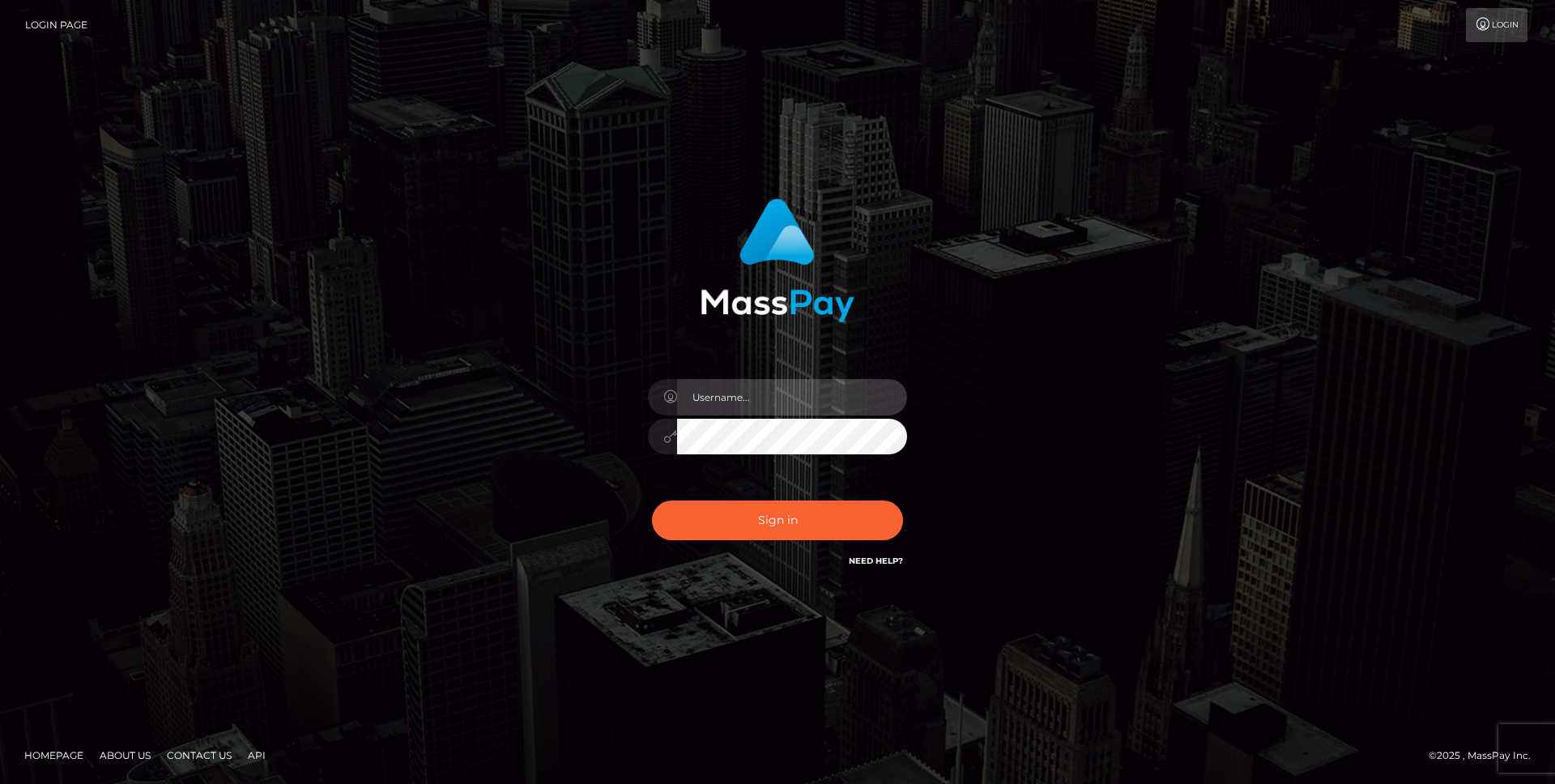
click at [738, 393] on input "text" at bounding box center [792, 397] width 230 height 36
click at [0, 783] on com-1password-button at bounding box center [0, 784] width 0 height 0
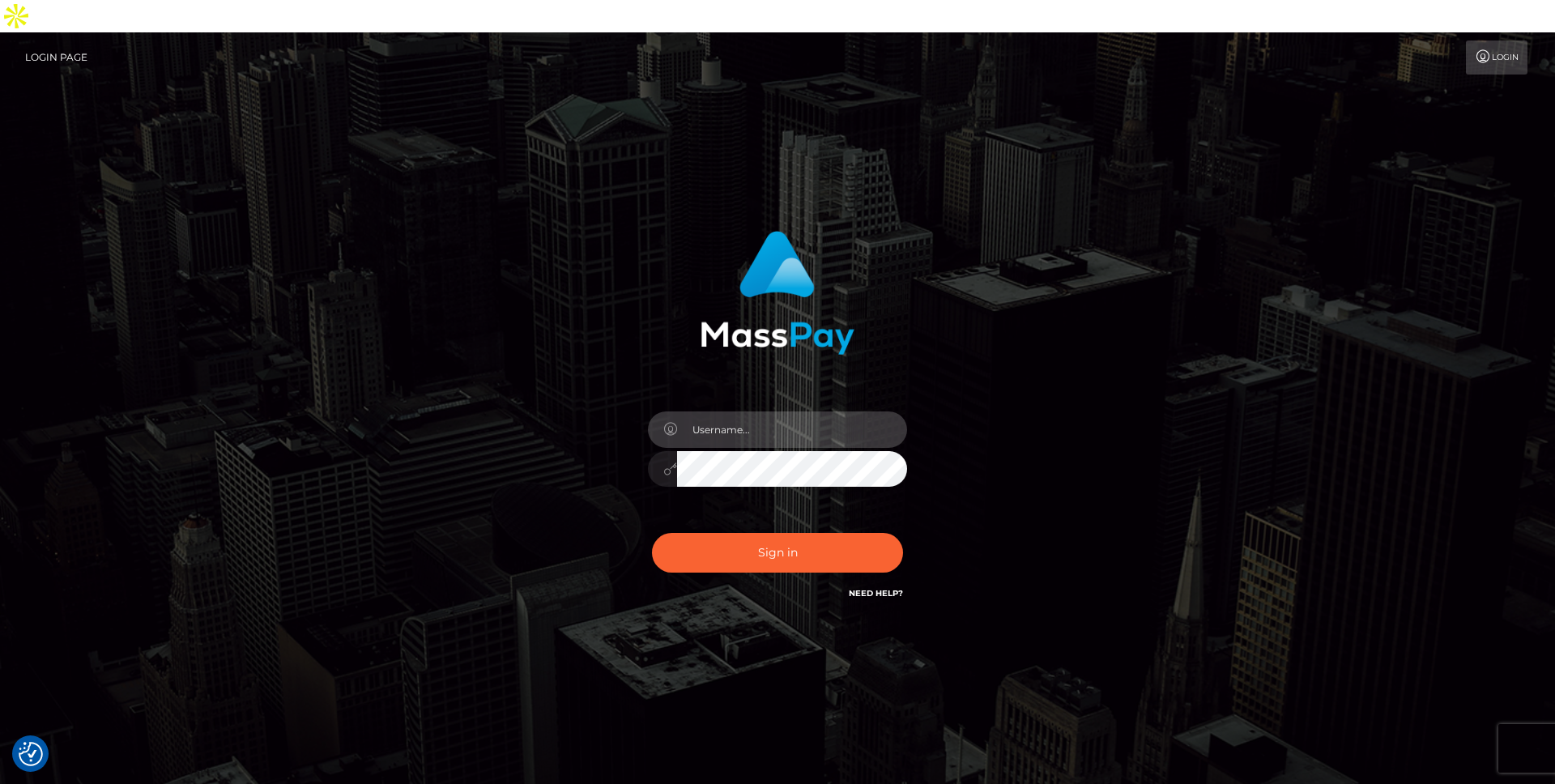
type input "[PERSON_NAME].throne"
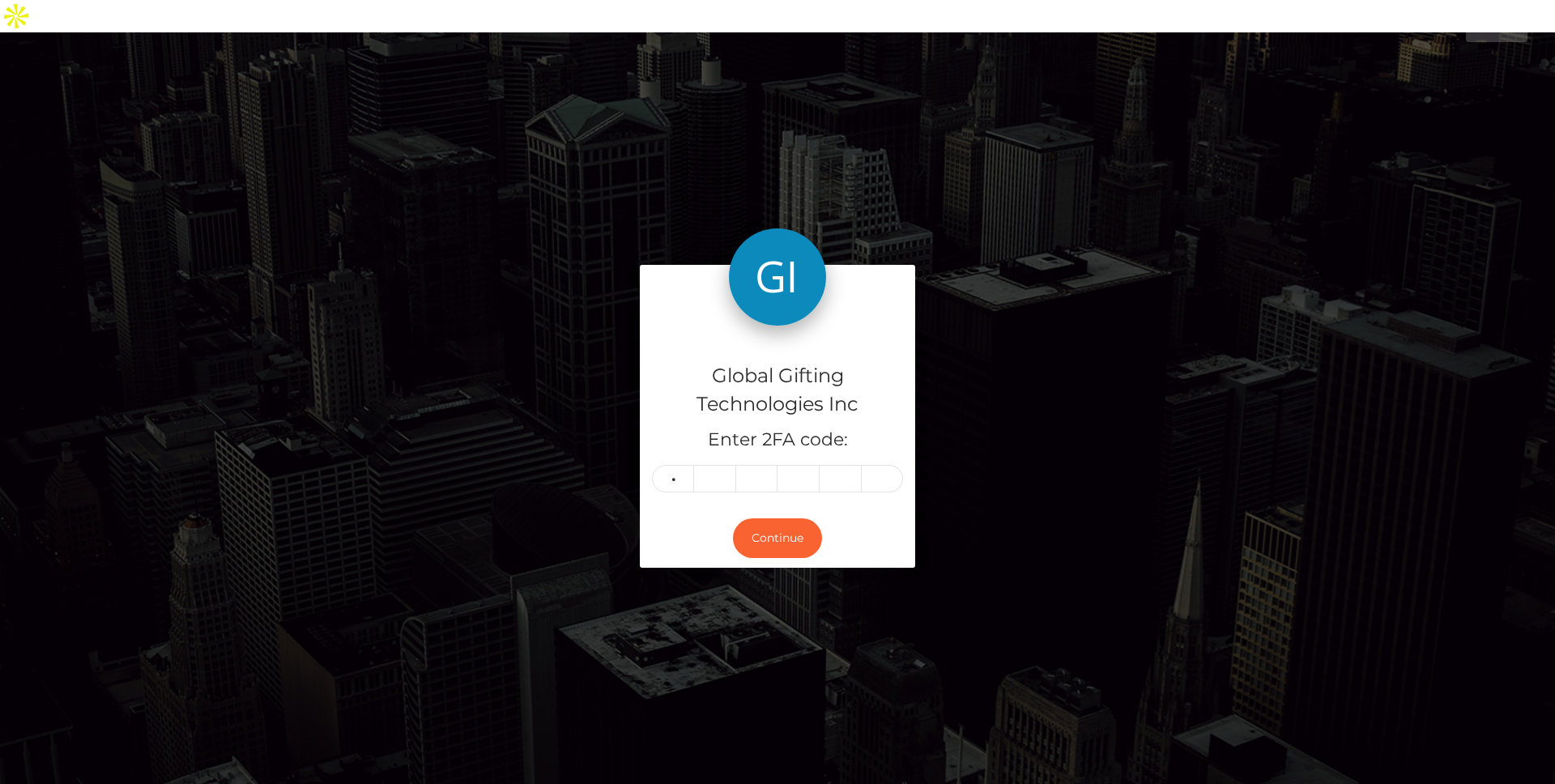
type input "8"
type input "3"
type input "2"
type input "5"
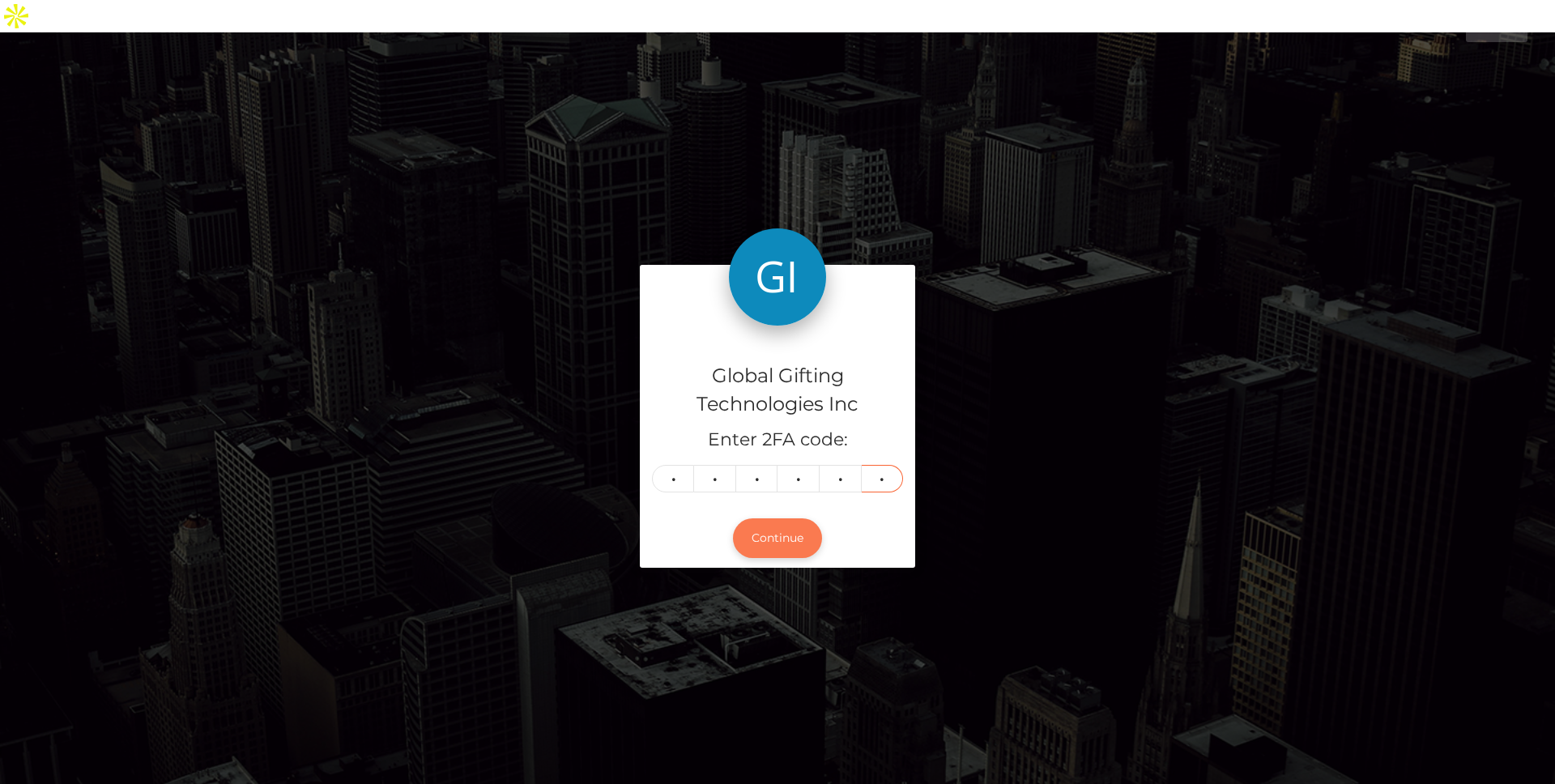
type input "6"
click at [792, 525] on button "Continue" at bounding box center [777, 538] width 89 height 40
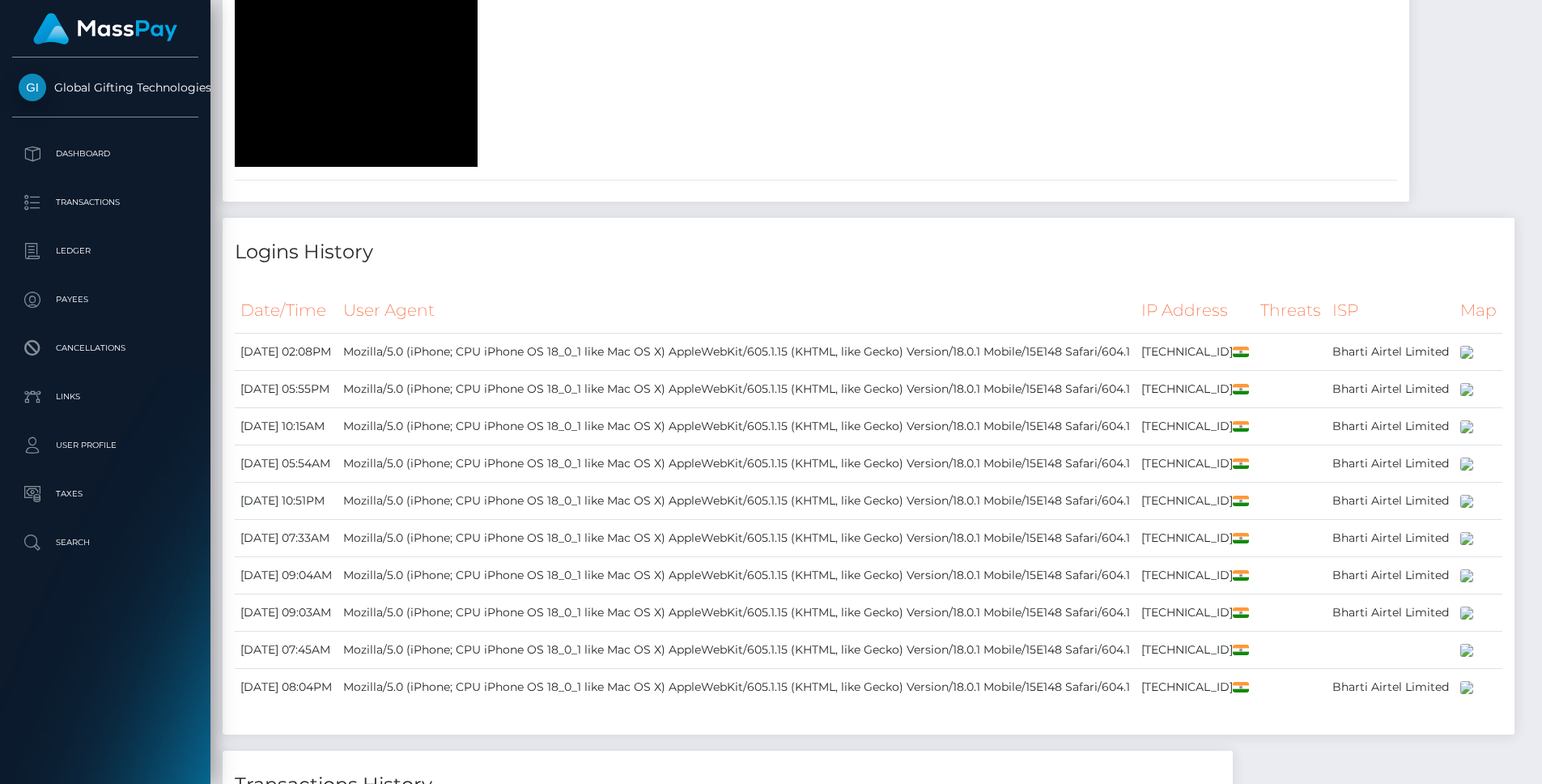
scroll to position [1831, 0]
